Goal: Transaction & Acquisition: Purchase product/service

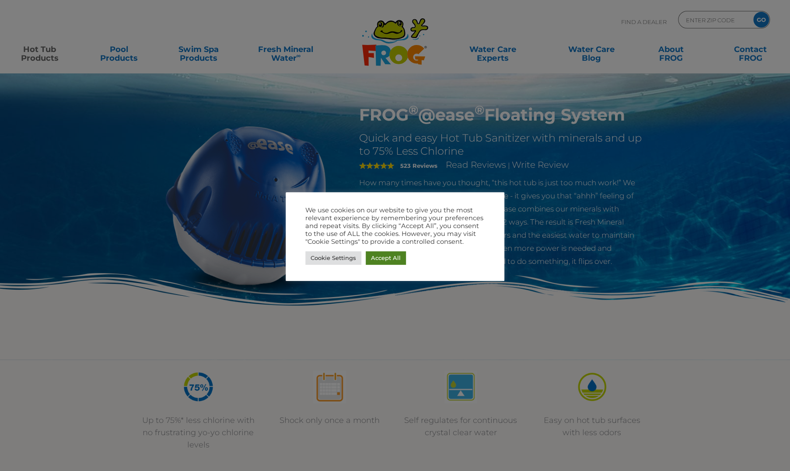
click at [376, 258] on link "Accept All" at bounding box center [386, 258] width 40 height 14
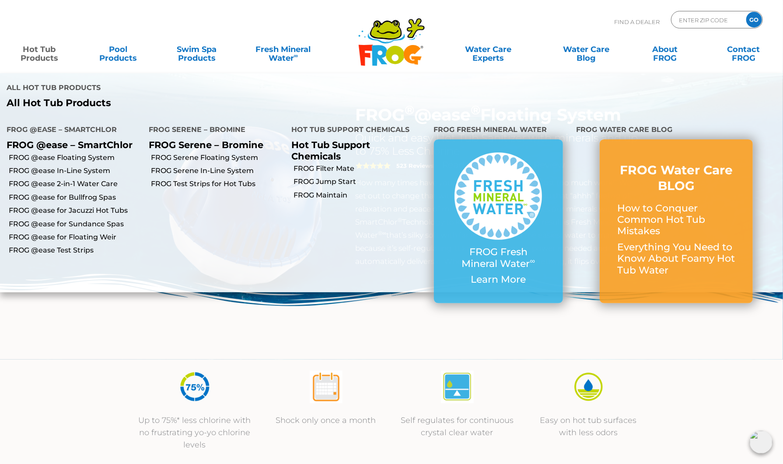
click at [35, 56] on link "Hot Tub Products" at bounding box center [39, 49] width 61 height 17
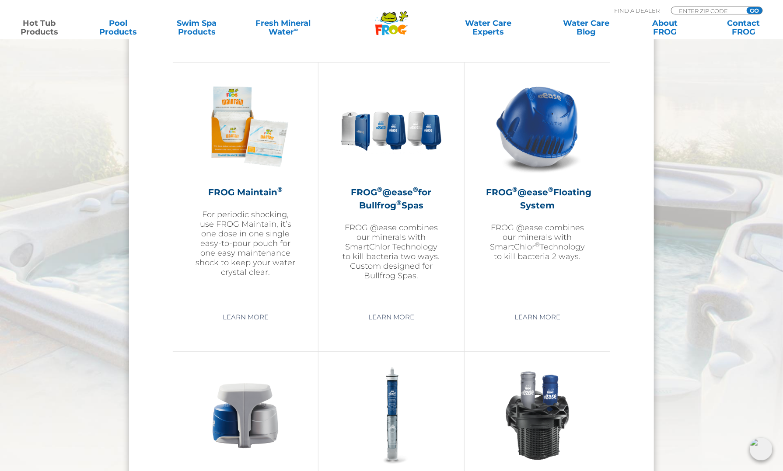
scroll to position [960, 0]
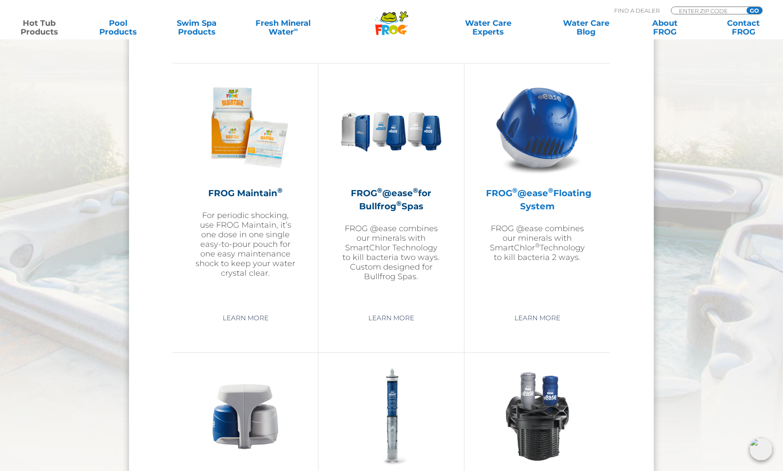
click at [535, 198] on h2 "FROG ® @ease ® Floating System" at bounding box center [537, 200] width 102 height 26
